Goal: Find specific page/section: Find specific page/section

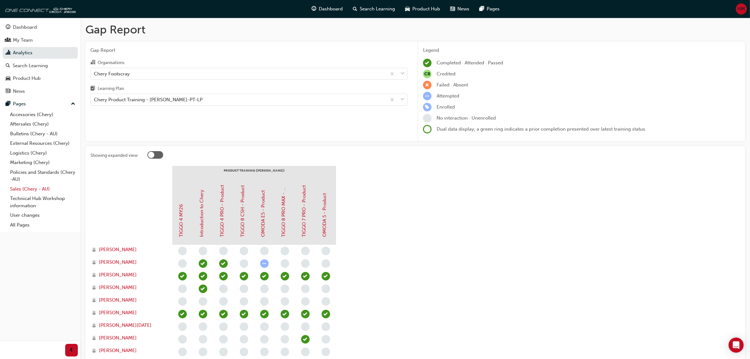
click at [27, 189] on link "Sales (Chery - AU)" at bounding box center [43, 189] width 70 height 10
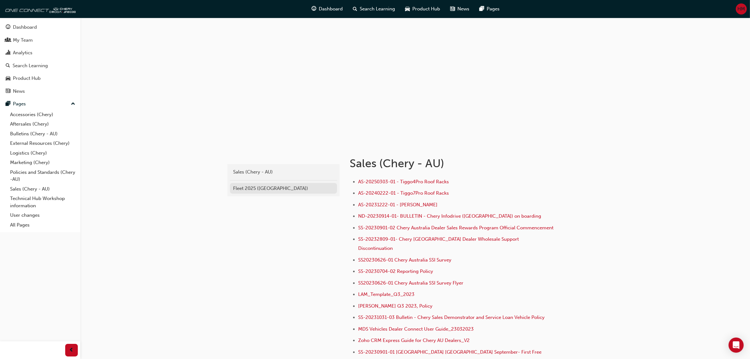
click at [243, 185] on div "Fleet 2025 ([GEOGRAPHIC_DATA])" at bounding box center [283, 188] width 101 height 7
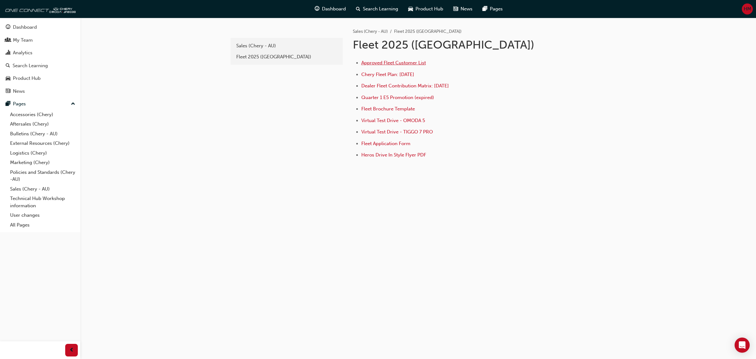
click at [414, 63] on span "Approved Fleet Customer List" at bounding box center [394, 63] width 65 height 6
